Goal: Book appointment/travel/reservation

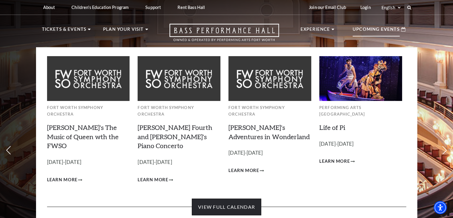
click at [243, 198] on link "View Full Calendar" at bounding box center [226, 206] width 69 height 17
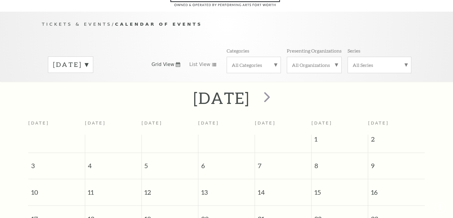
scroll to position [52, 0]
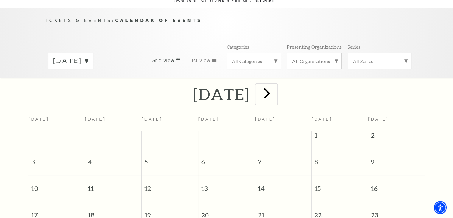
click at [276, 86] on span "next" at bounding box center [267, 92] width 17 height 17
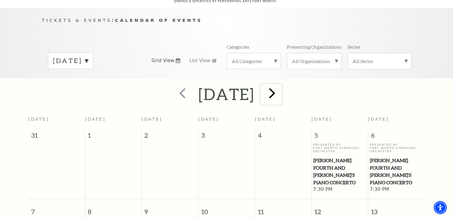
click at [281, 84] on span "next" at bounding box center [272, 92] width 17 height 17
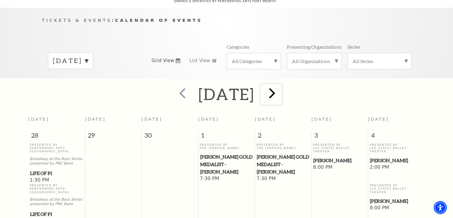
click at [281, 89] on span "next" at bounding box center [272, 92] width 17 height 17
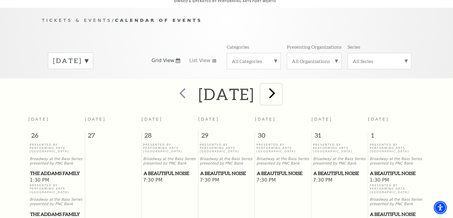
click at [281, 84] on span "next" at bounding box center [272, 92] width 17 height 17
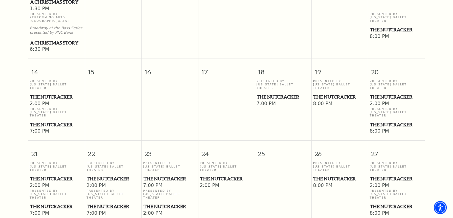
scroll to position [350, 0]
click at [274, 93] on span "The Nutcracker" at bounding box center [283, 96] width 53 height 7
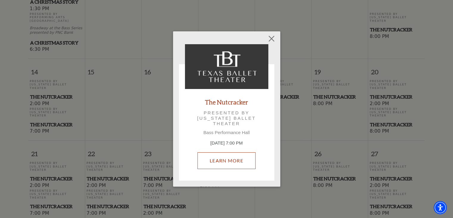
click at [240, 157] on link "Learn More" at bounding box center [227, 160] width 58 height 17
